Goal: Navigation & Orientation: Find specific page/section

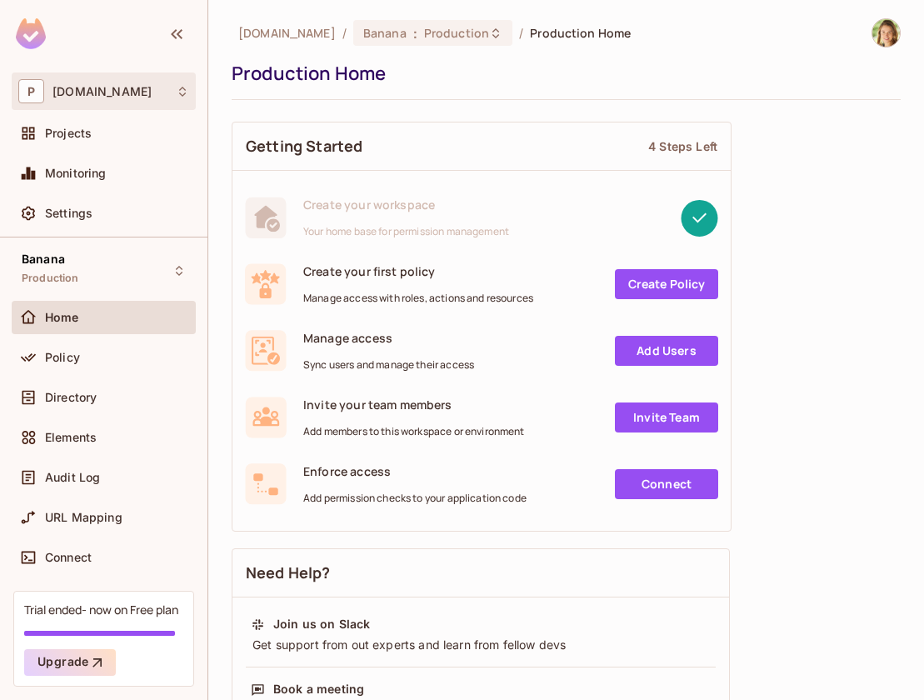
click at [132, 88] on div "P [DOMAIN_NAME]" at bounding box center [103, 91] width 171 height 24
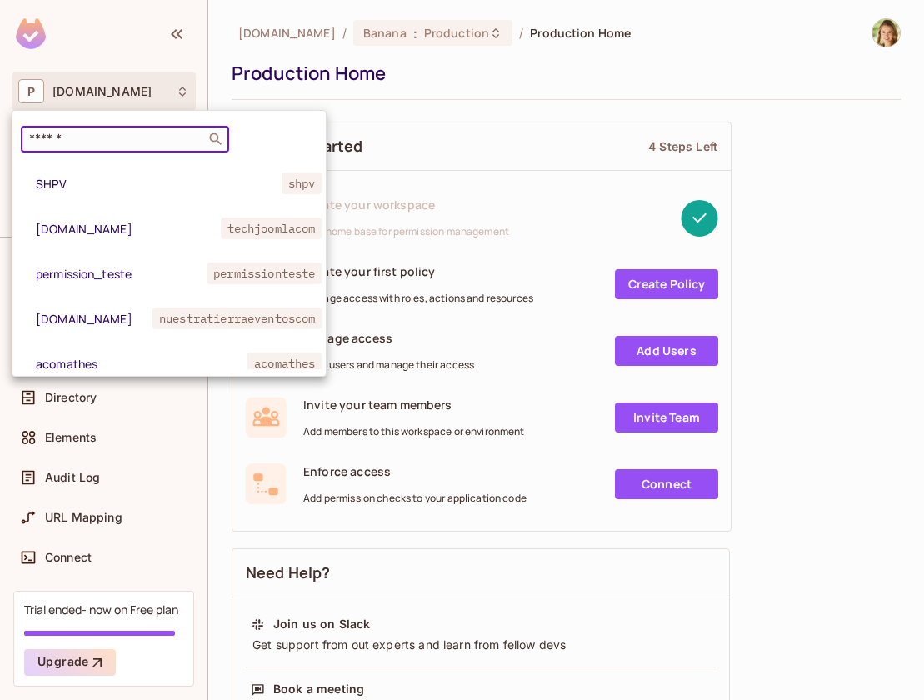
click at [102, 145] on input "text" at bounding box center [113, 139] width 175 height 17
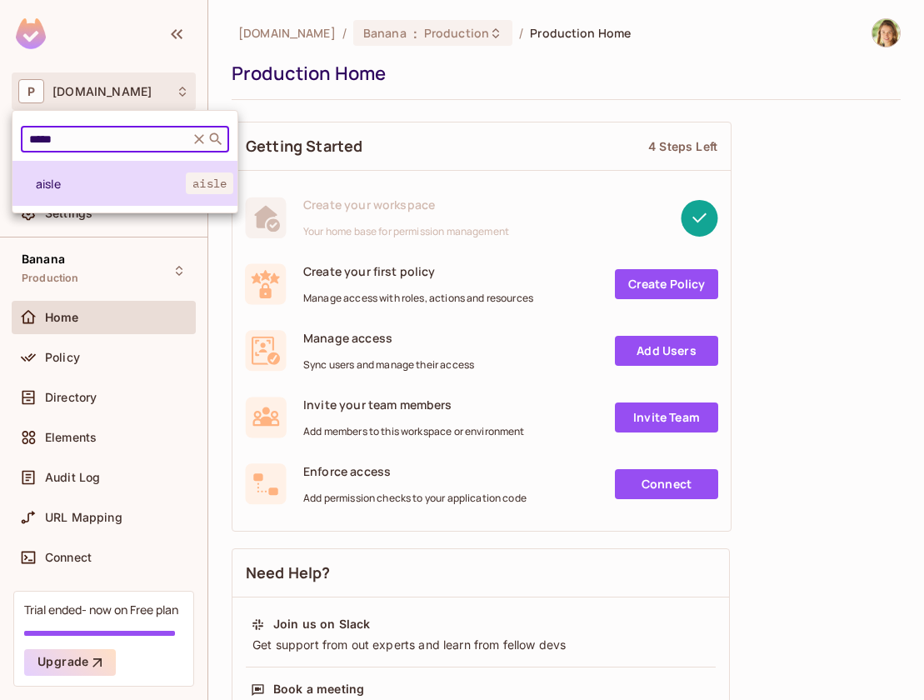
type input "*****"
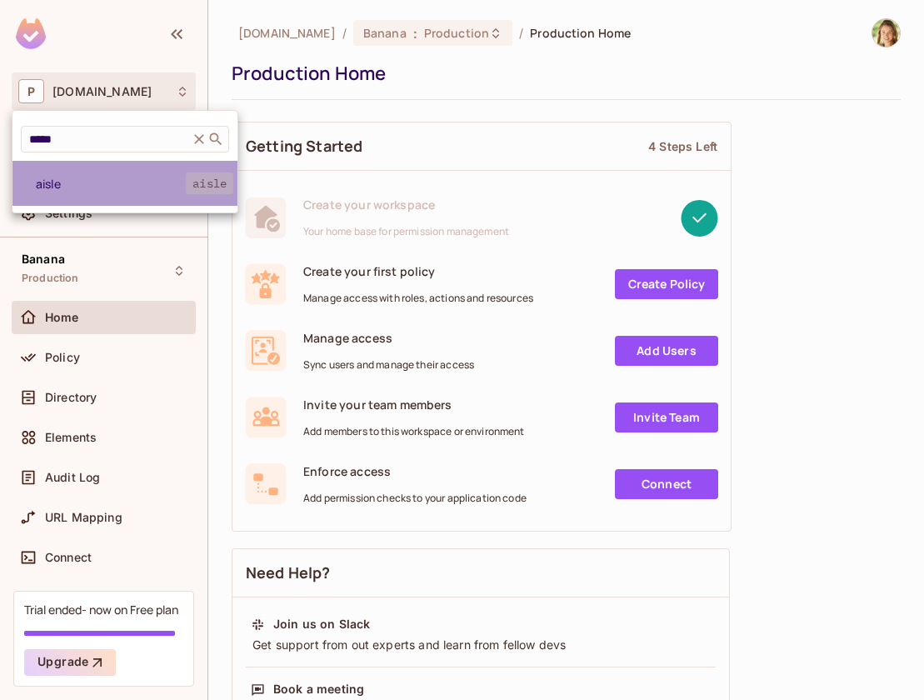
click at [96, 189] on span "aisle" at bounding box center [111, 184] width 150 height 16
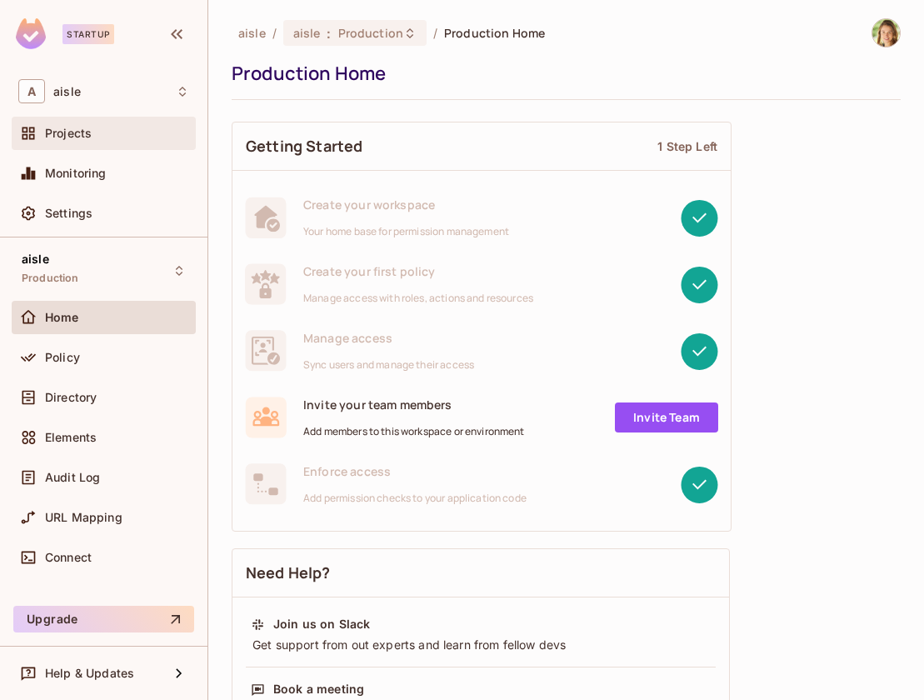
click at [56, 141] on div "Projects" at bounding box center [103, 133] width 171 height 20
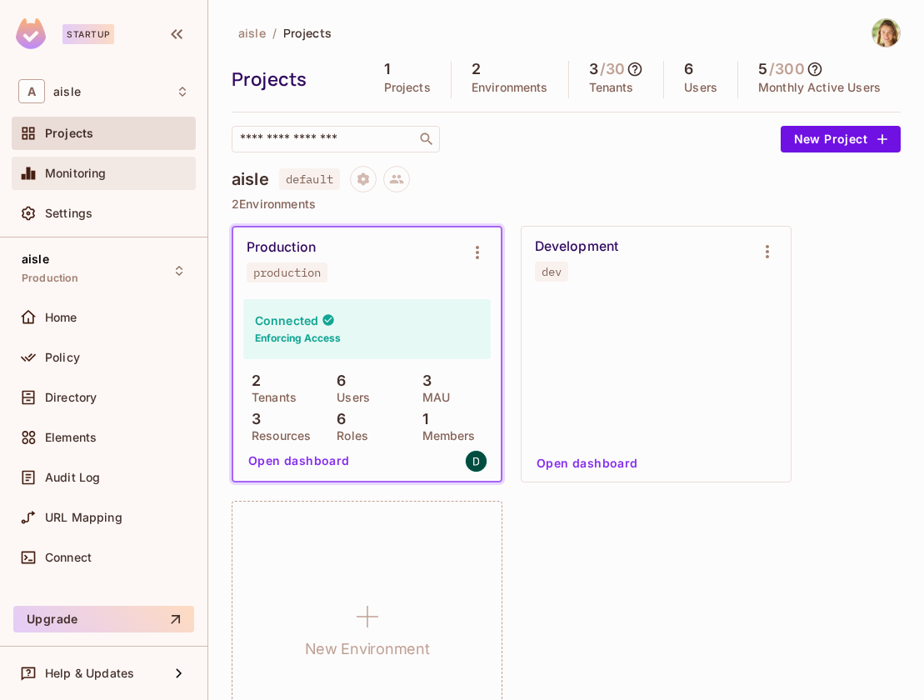
click at [57, 177] on span "Monitoring" at bounding box center [76, 173] width 62 height 13
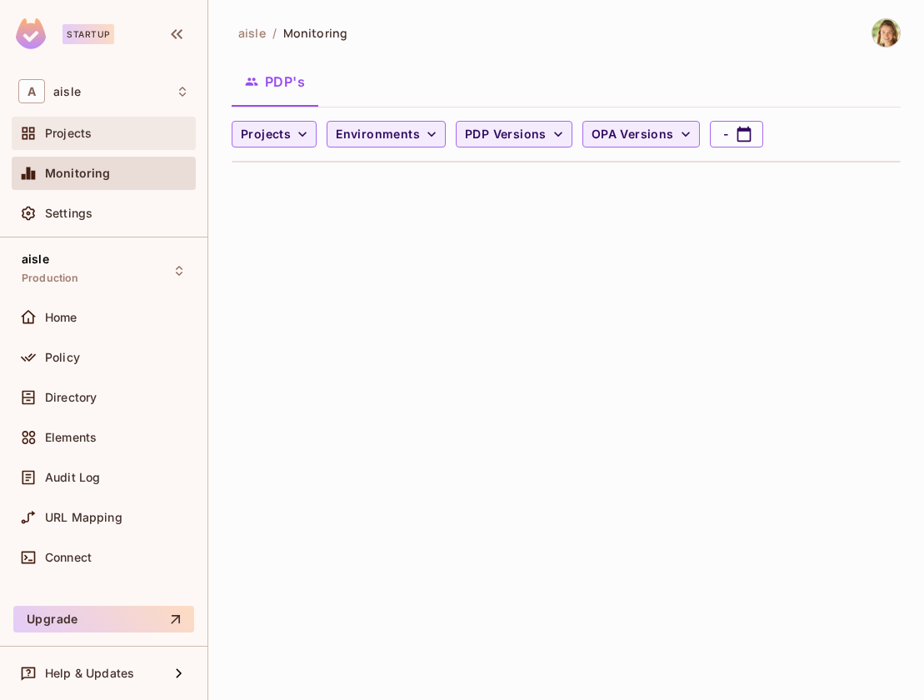
click at [64, 141] on div "Projects" at bounding box center [103, 133] width 171 height 20
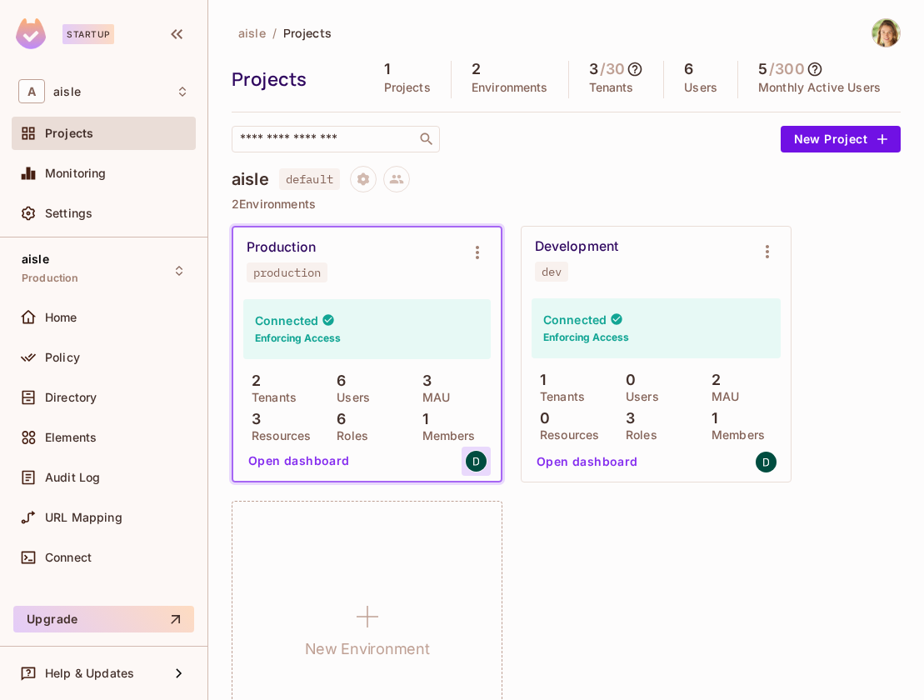
click at [464, 462] on div at bounding box center [475, 460] width 29 height 29
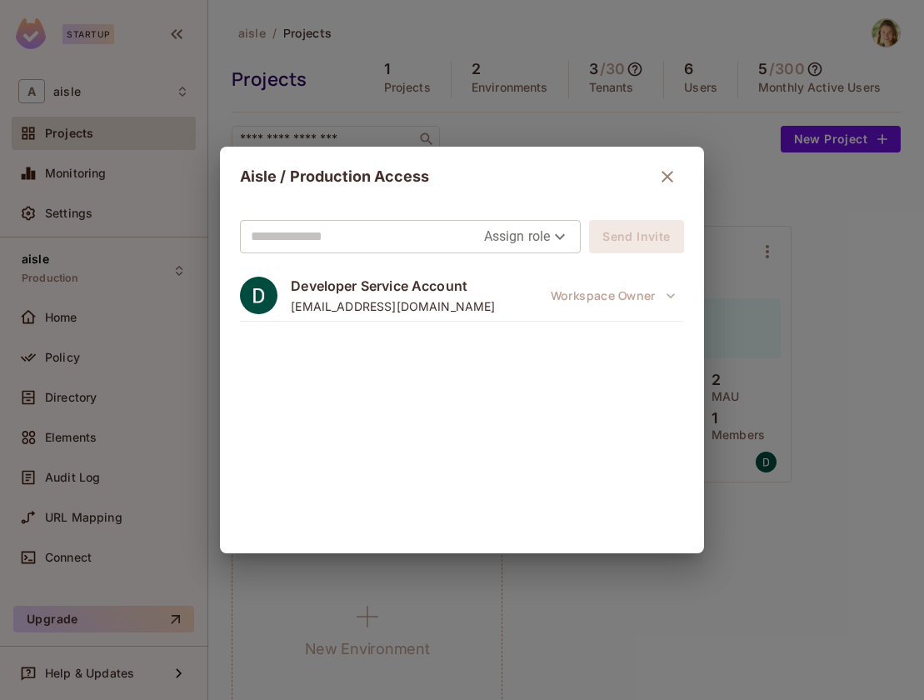
click at [319, 305] on span "dev@aisle.com" at bounding box center [393, 306] width 204 height 16
copy span "dev@aisle.com"
click at [669, 179] on icon "button" at bounding box center [667, 177] width 12 height 12
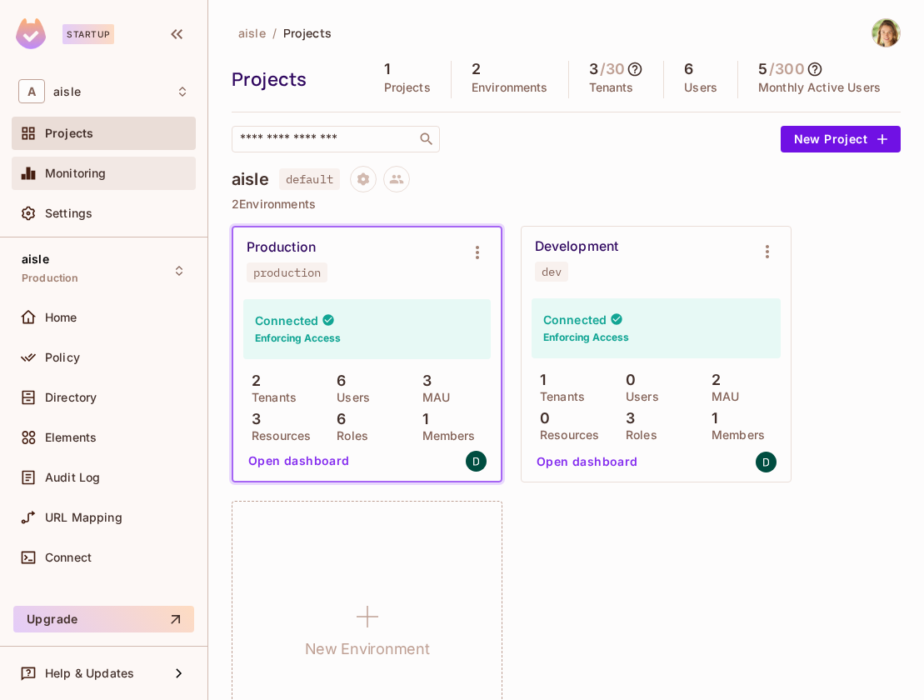
click at [72, 182] on div "Monitoring" at bounding box center [103, 173] width 171 height 20
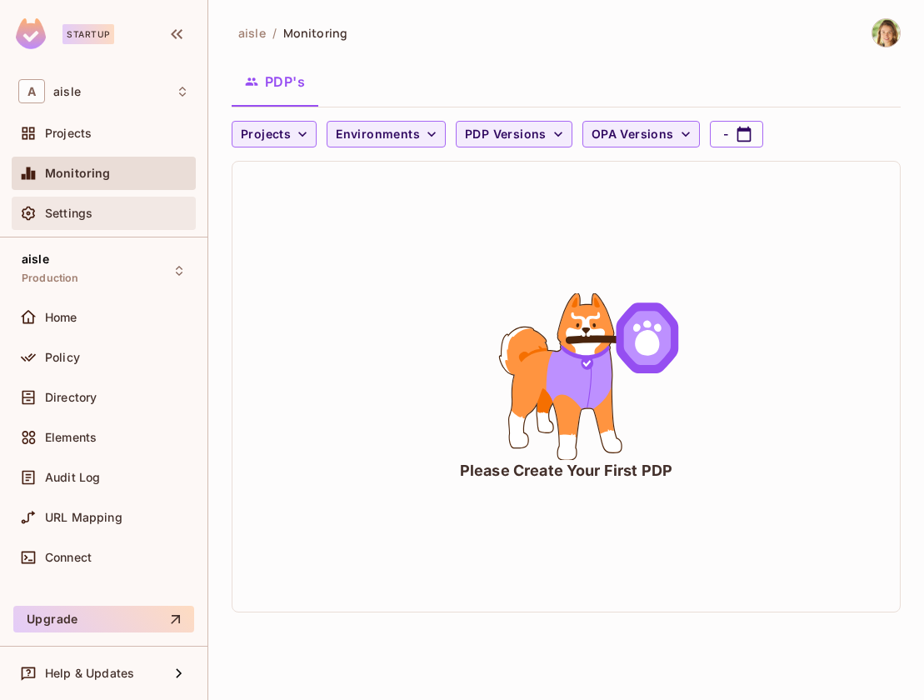
click at [72, 209] on span "Settings" at bounding box center [68, 213] width 47 height 13
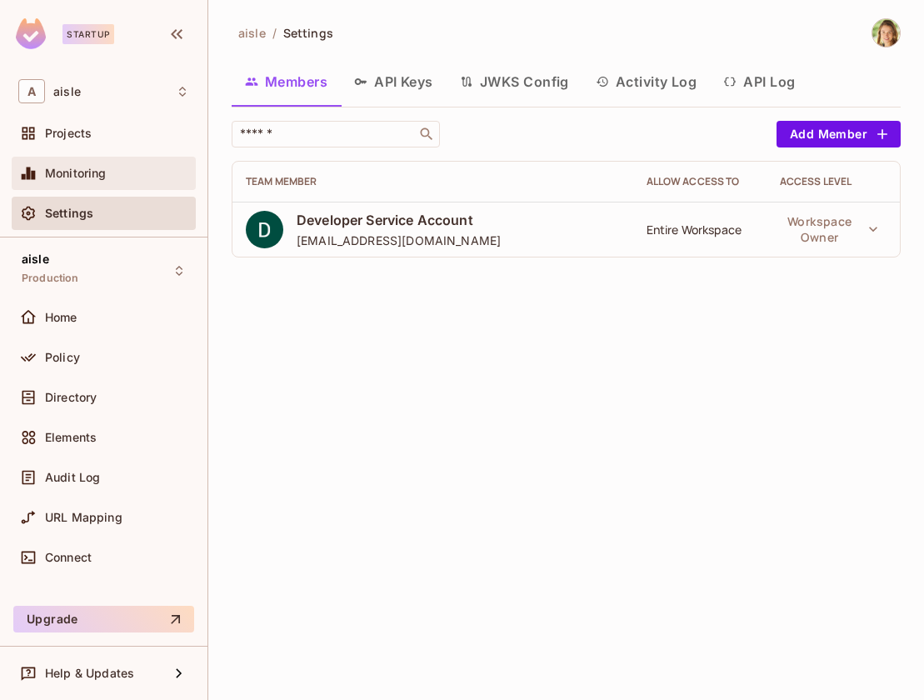
click at [107, 161] on div "Monitoring" at bounding box center [104, 173] width 184 height 33
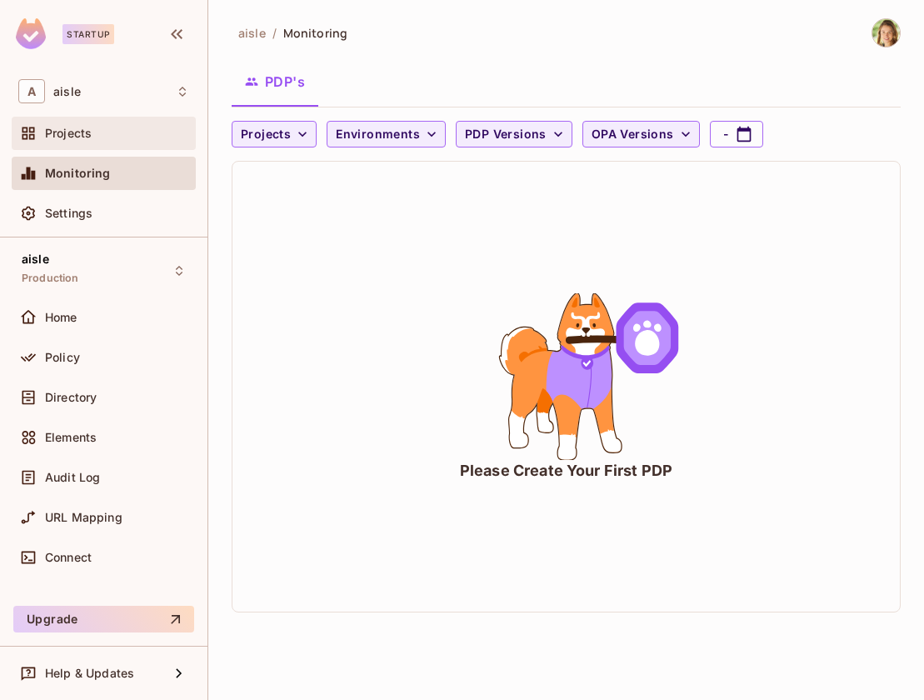
click at [85, 142] on div "Projects" at bounding box center [103, 133] width 171 height 20
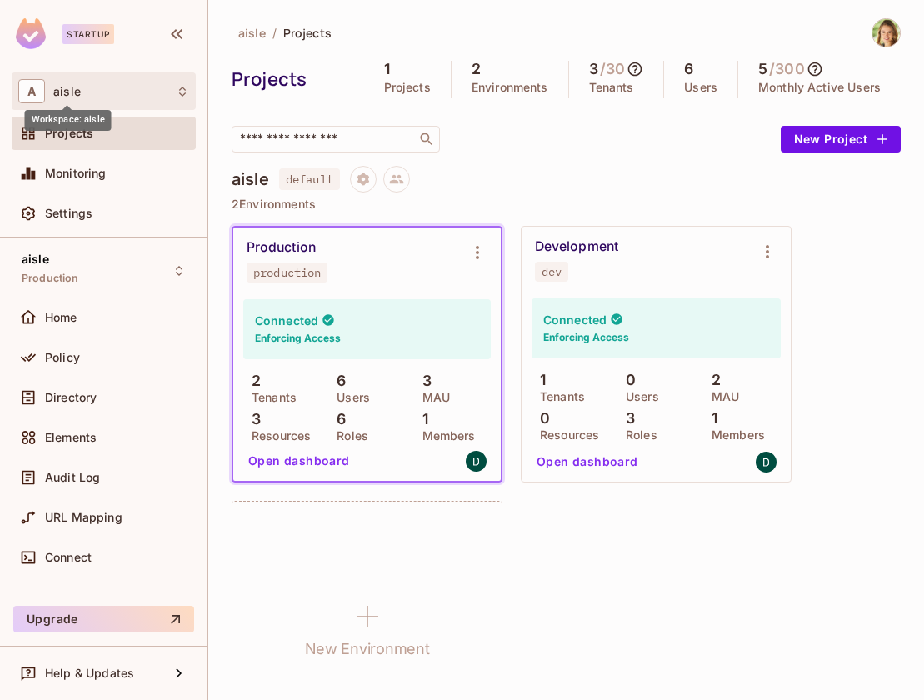
click at [76, 85] on span "aisle" at bounding box center [66, 91] width 27 height 13
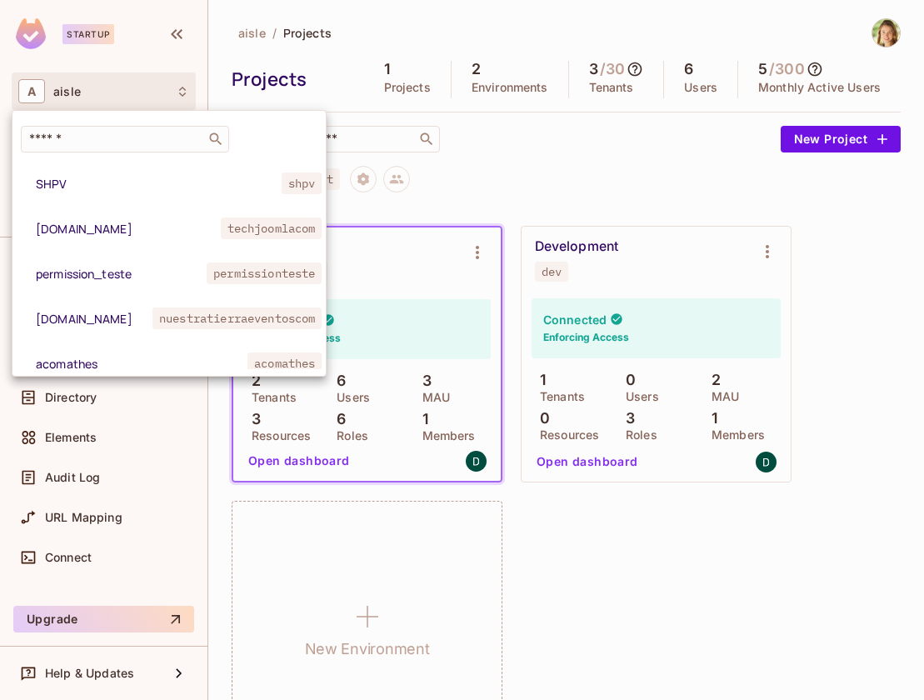
drag, startPoint x: 391, startPoint y: 37, endPoint x: 501, endPoint y: 6, distance: 114.4
click at [399, 37] on div at bounding box center [462, 350] width 924 height 700
